Goal: Information Seeking & Learning: Find specific fact

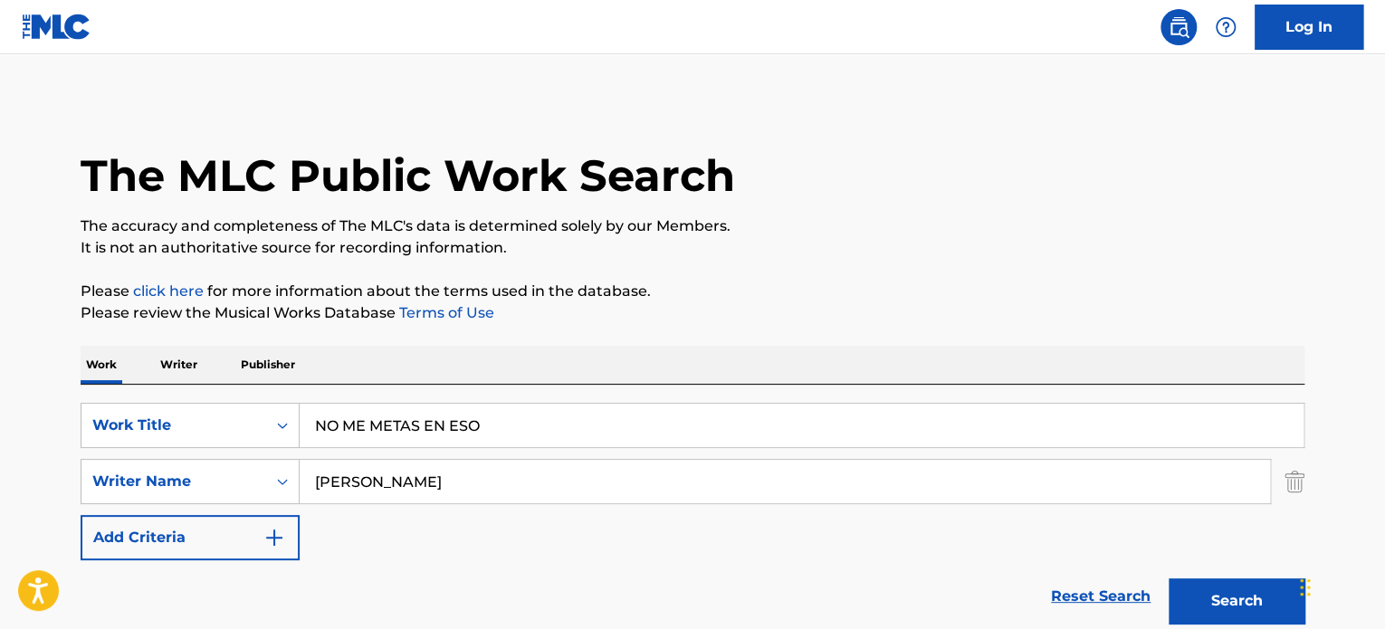
click at [612, 408] on input "NO ME METAS EN ESO" at bounding box center [802, 425] width 1004 height 43
paste input "TU MIRADA"
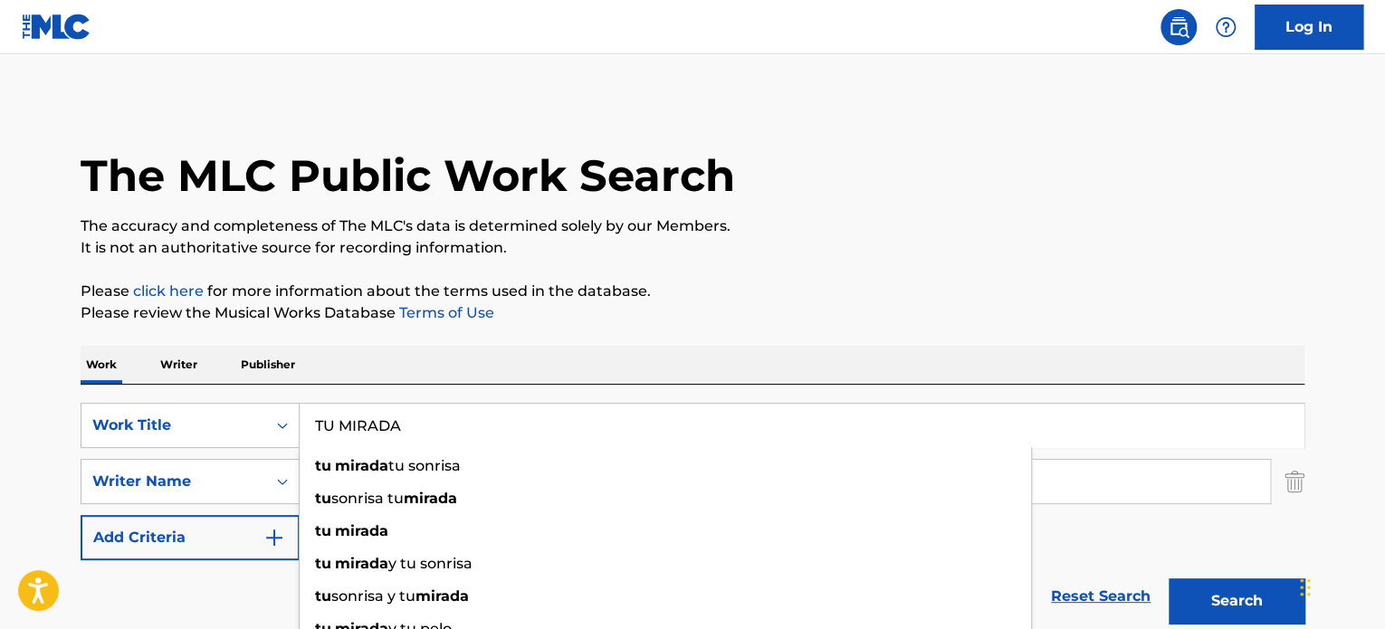
type input "TU MIRADA"
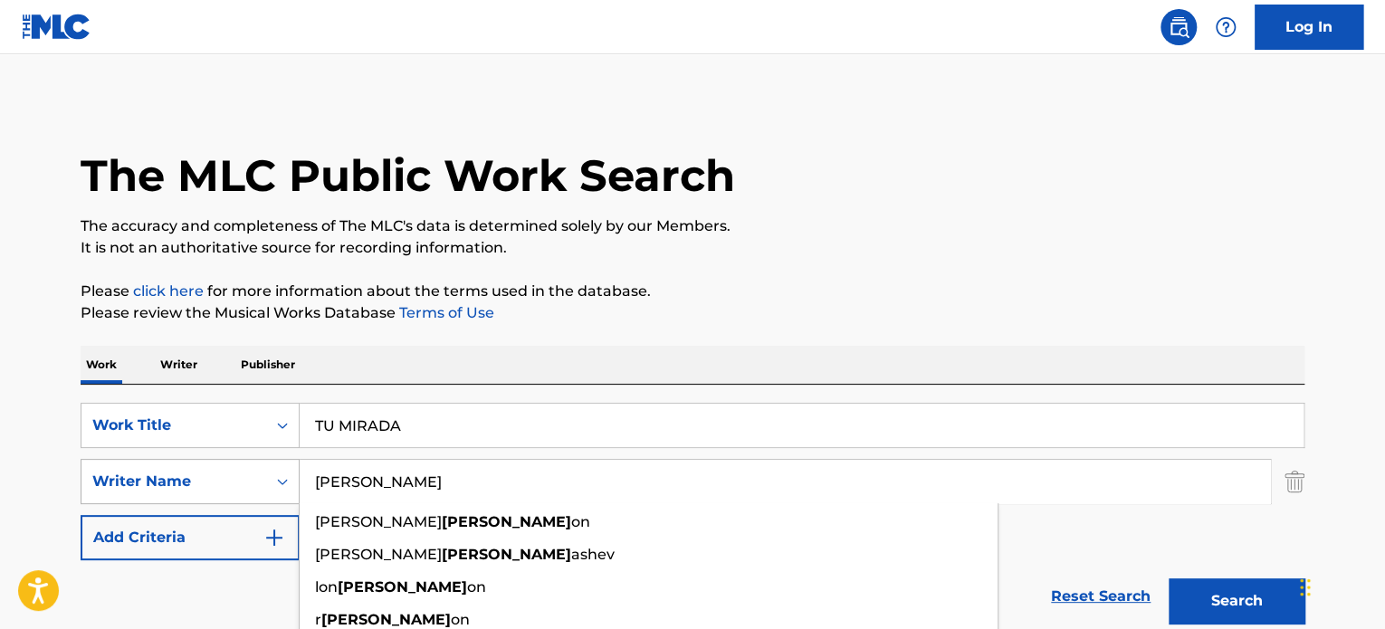
drag, startPoint x: 463, startPoint y: 492, endPoint x: 152, endPoint y: 477, distance: 310.9
click at [154, 477] on div "SearchWithCriteria0b1aae28-26c3-45f2-90af-48f0bbfcde25 Writer Name [PERSON_NAME…" at bounding box center [693, 481] width 1224 height 45
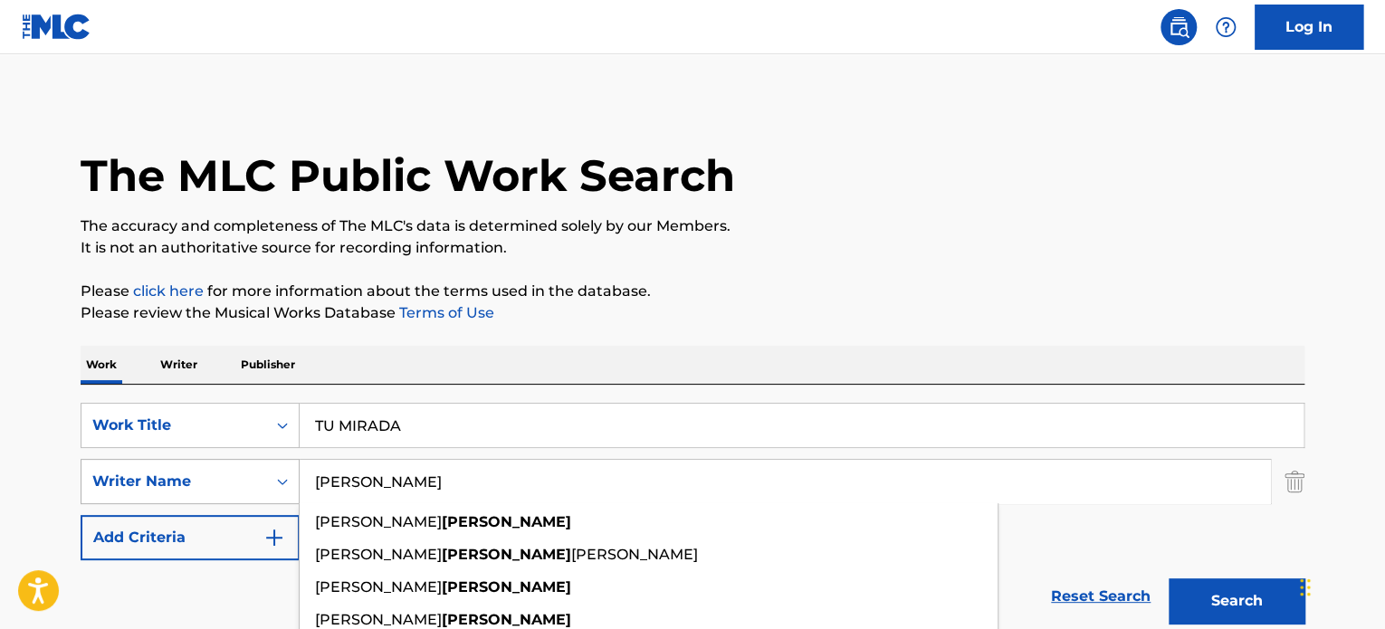
click at [1169, 579] on button "Search" at bounding box center [1237, 601] width 136 height 45
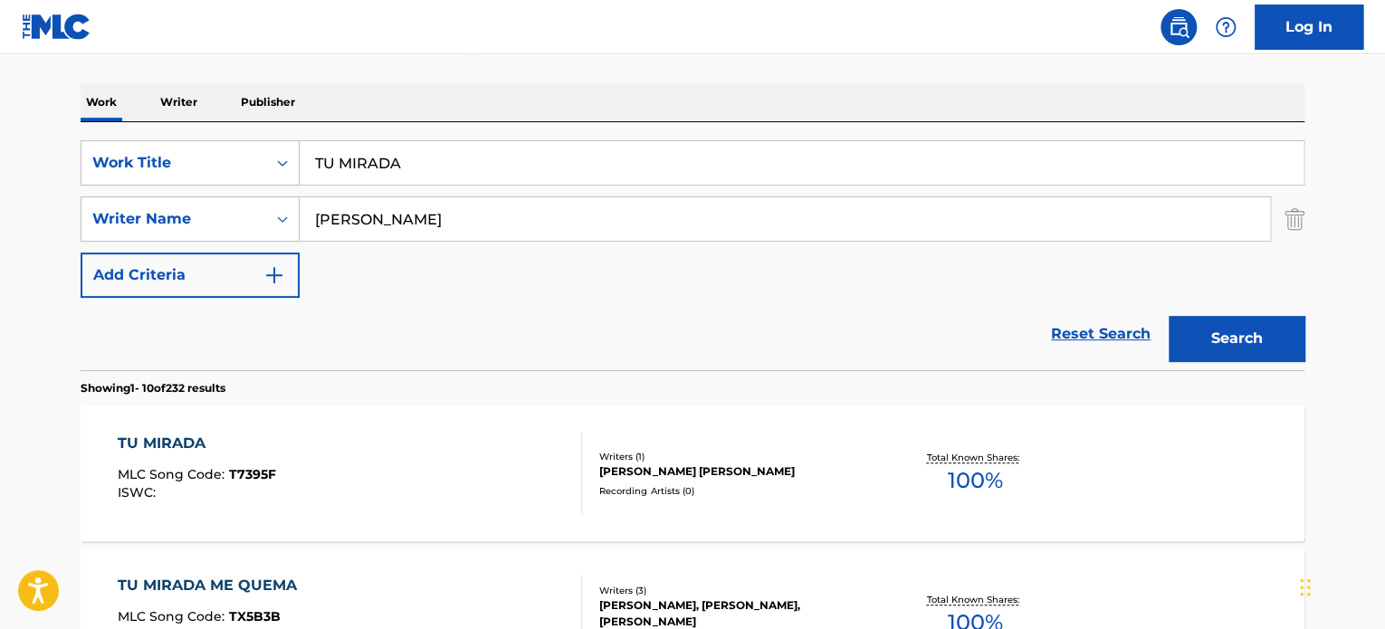
scroll to position [91, 0]
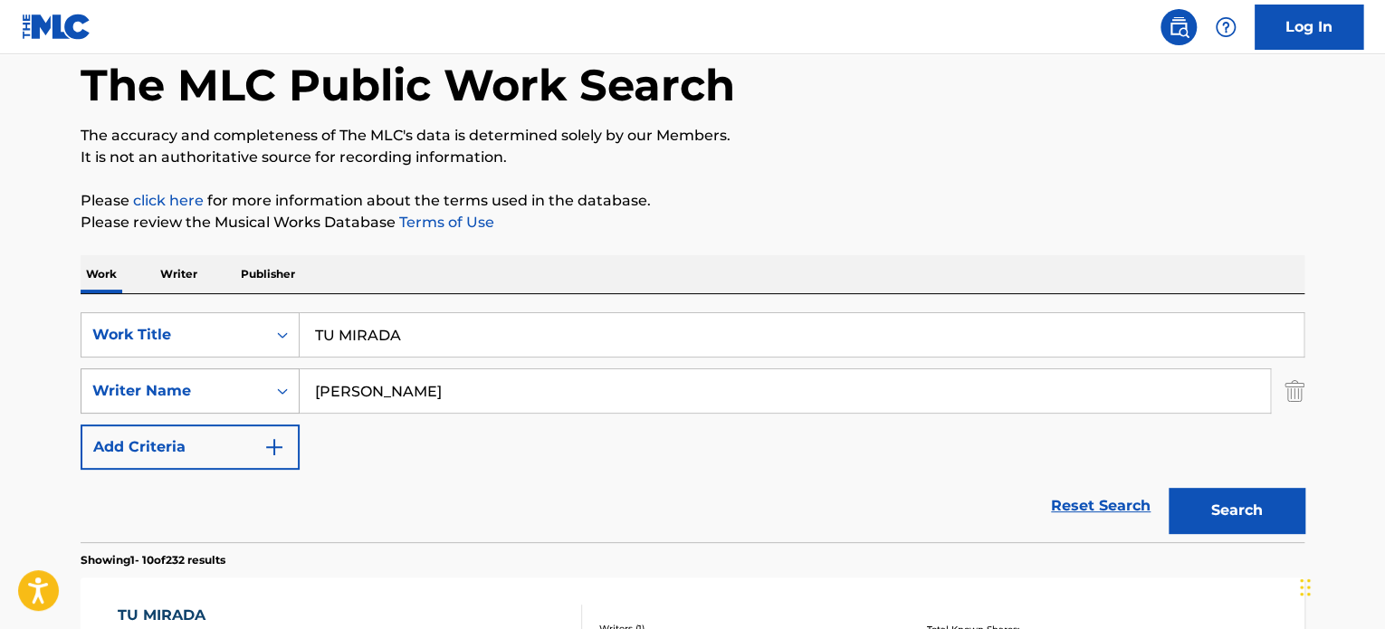
drag, startPoint x: 361, startPoint y: 384, endPoint x: 203, endPoint y: 384, distance: 158.4
click at [203, 384] on div "SearchWithCriteria0b1aae28-26c3-45f2-90af-48f0bbfcde25 Writer Name [PERSON_NAME]" at bounding box center [693, 390] width 1224 height 45
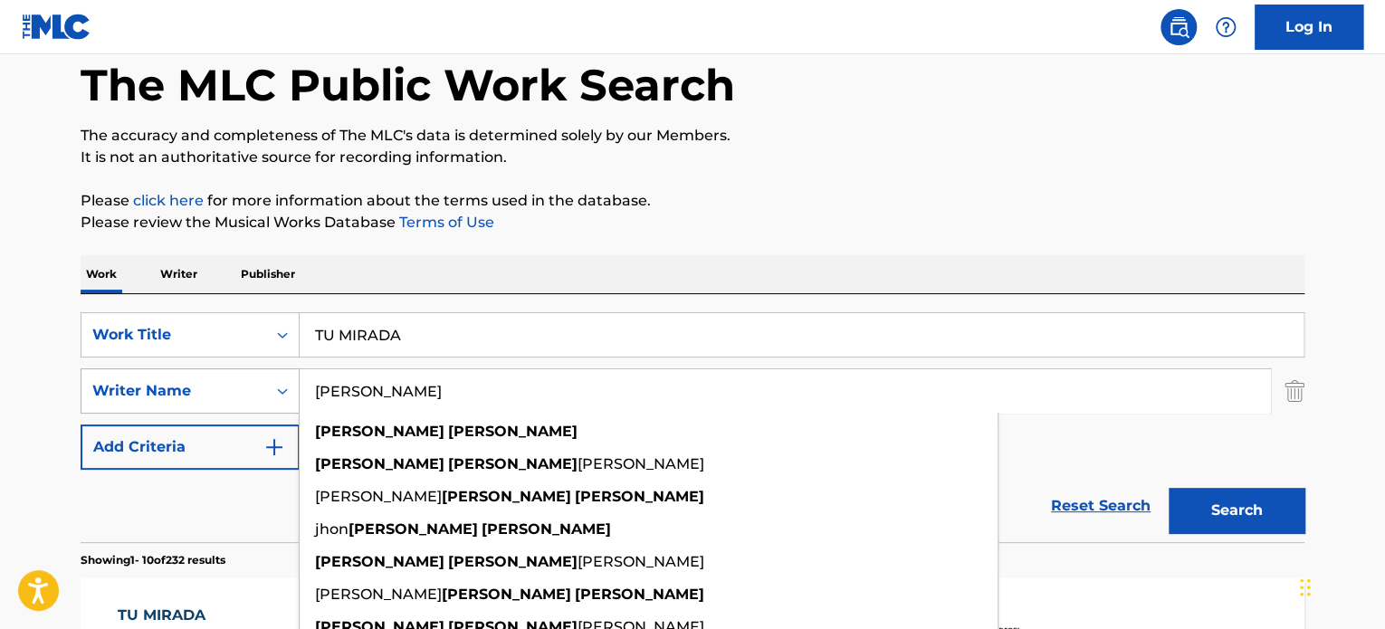
type input "[PERSON_NAME]"
click at [1169, 488] on button "Search" at bounding box center [1237, 510] width 136 height 45
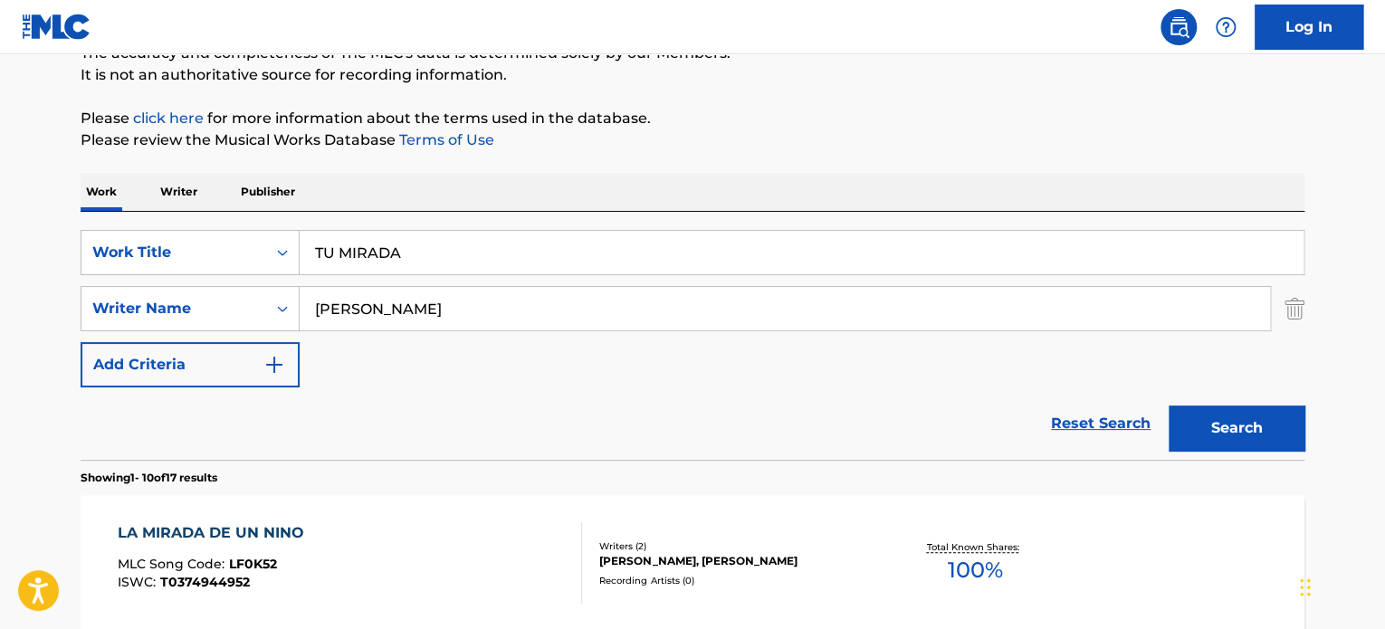
scroll to position [0, 0]
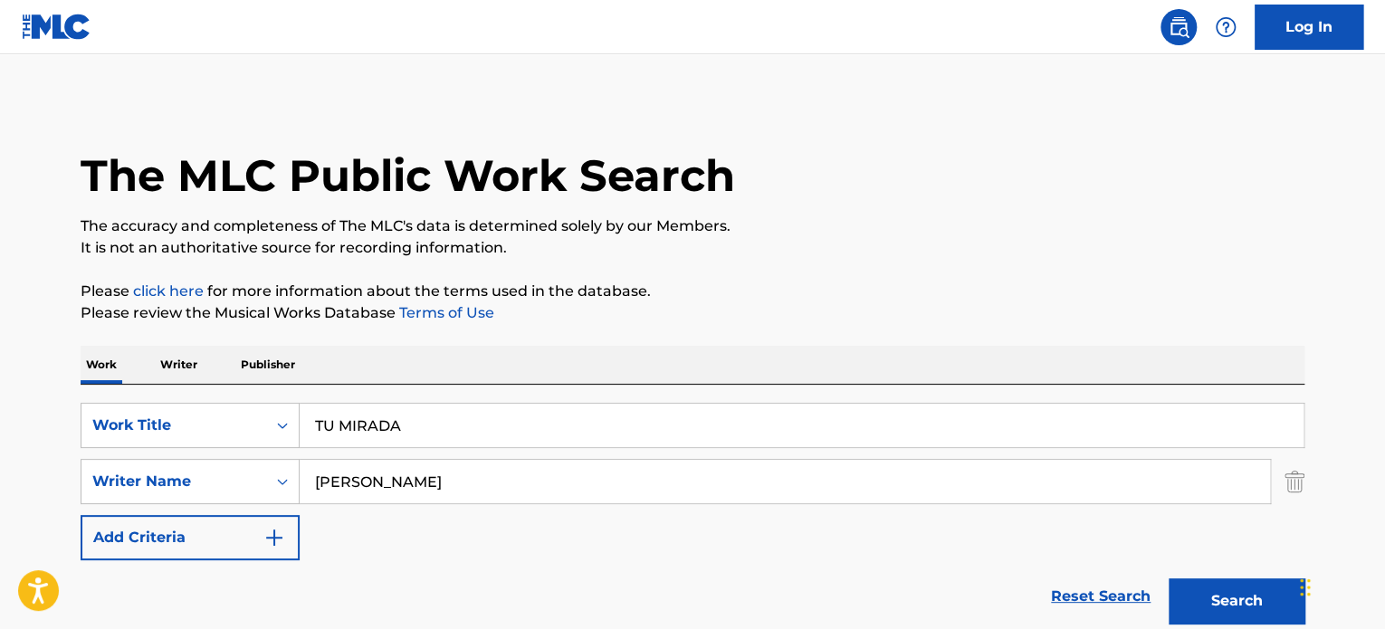
click at [398, 435] on input "TU MIRADA" at bounding box center [802, 425] width 1004 height 43
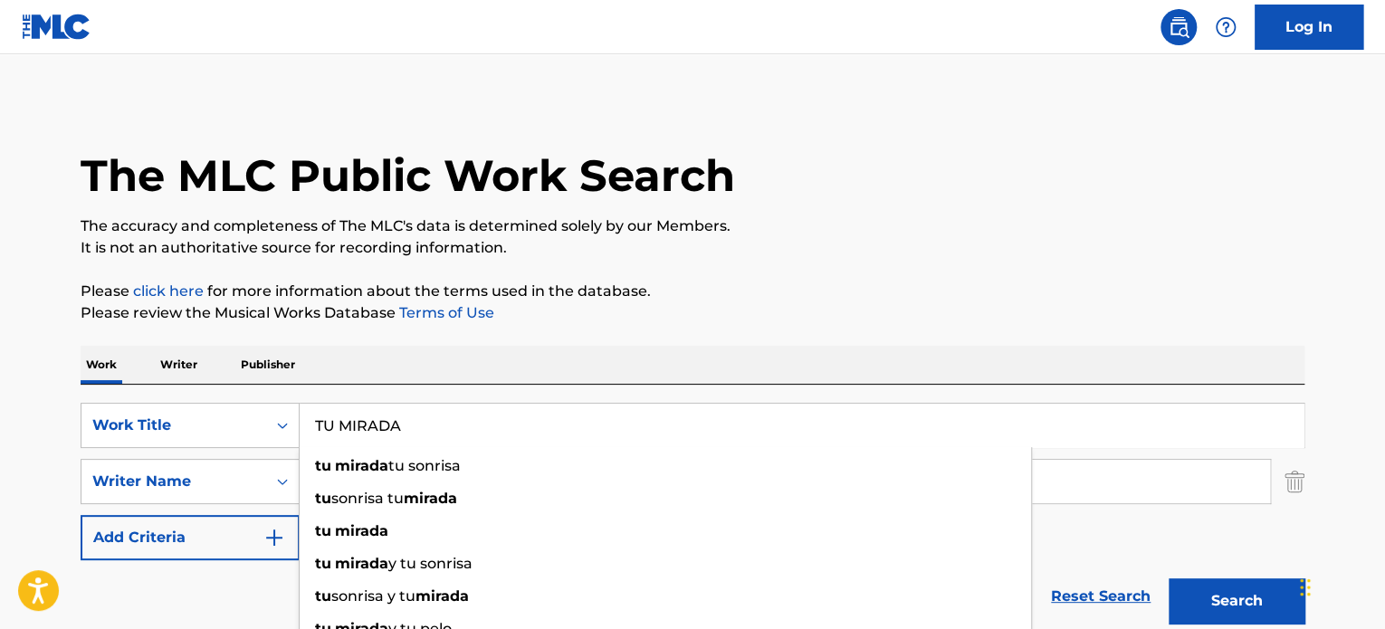
click at [398, 435] on input "TU MIRADA" at bounding box center [802, 425] width 1004 height 43
paste input "[PERSON_NAME] Cukitos"
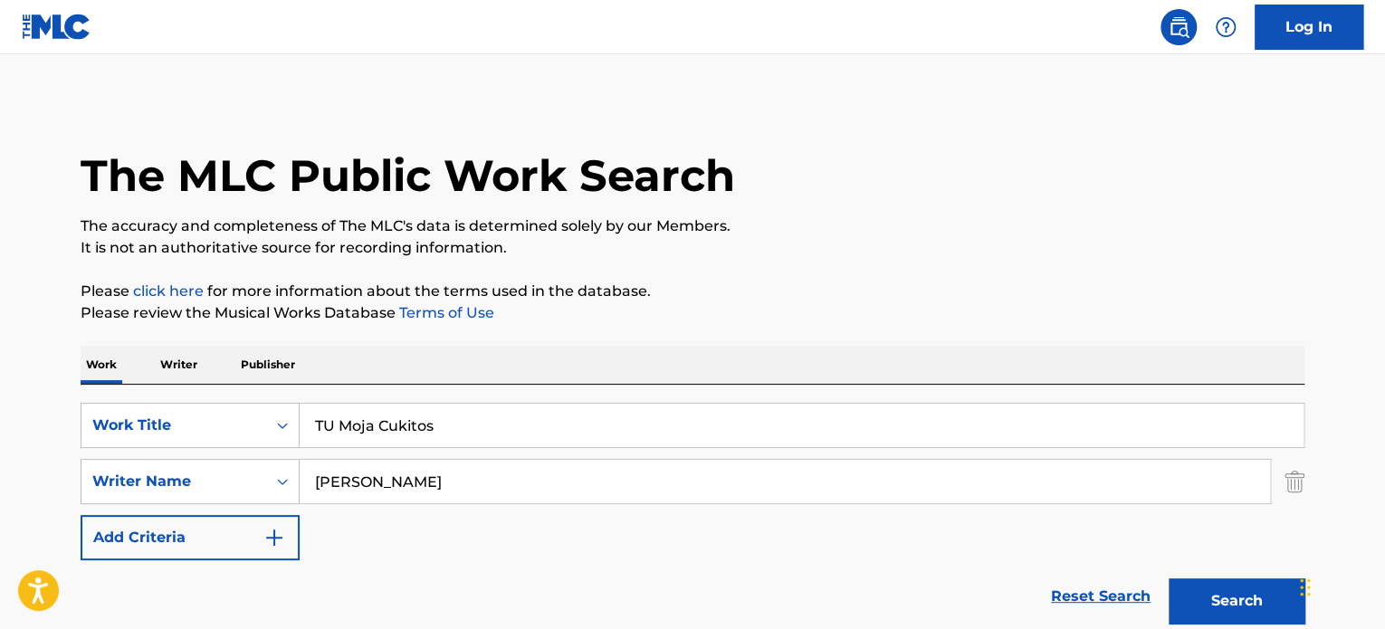
type input "TU Moja Cukitos"
click at [1285, 488] on div "SearchWithCriteria0b1aae28-26c3-45f2-90af-48f0bbfcde25 Writer Name [PERSON_NAME]" at bounding box center [693, 481] width 1224 height 45
click at [1290, 487] on img "Search Form" at bounding box center [1295, 481] width 20 height 45
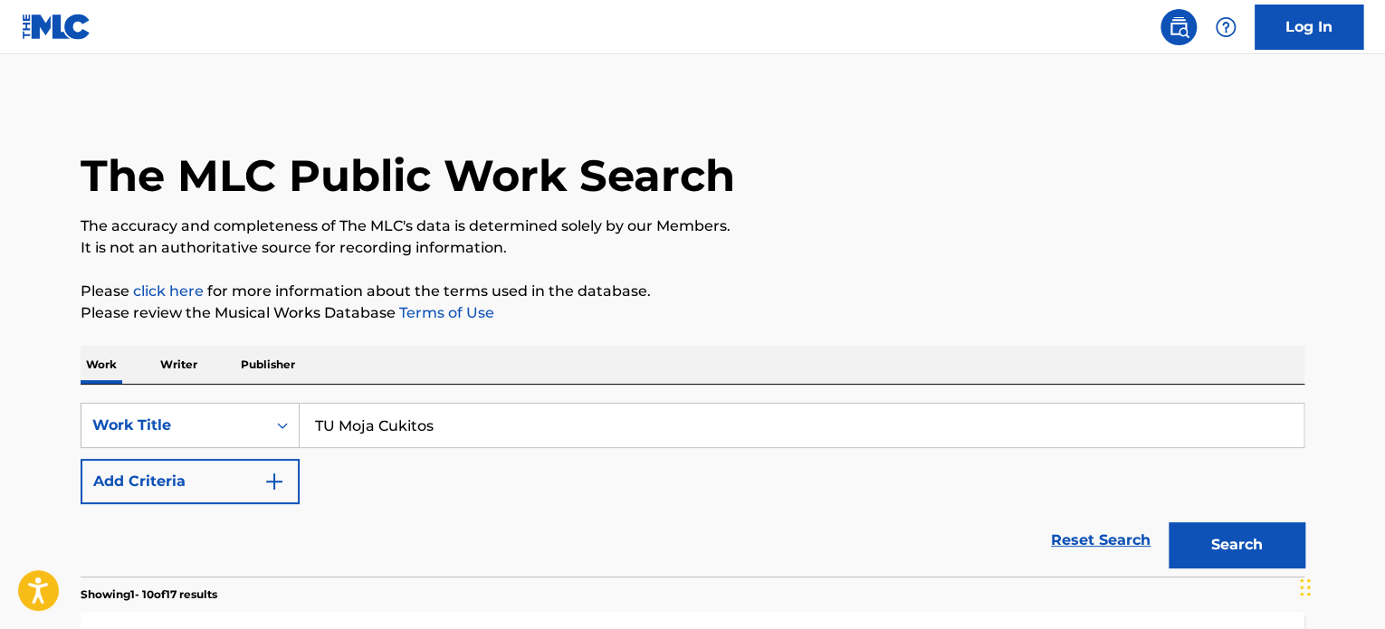
click at [1245, 561] on button "Search" at bounding box center [1237, 544] width 136 height 45
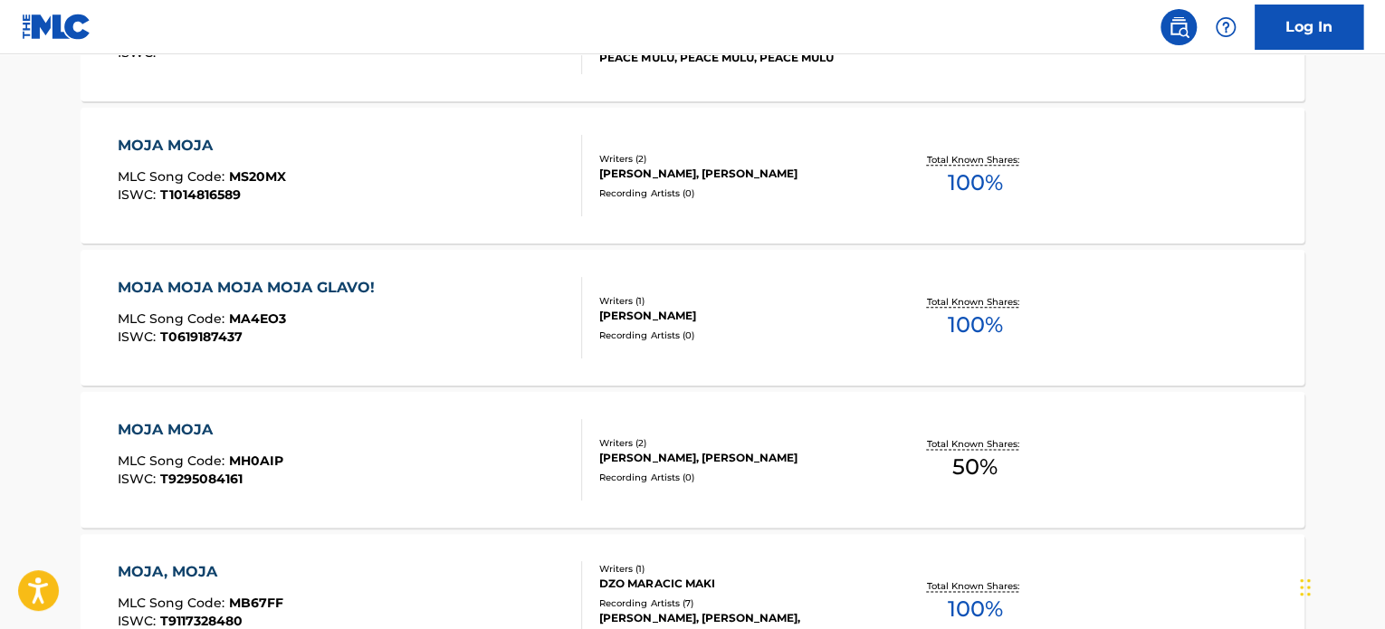
scroll to position [1086, 0]
